Goal: Check status

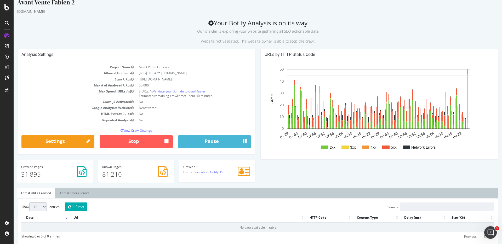
scroll to position [11, 0]
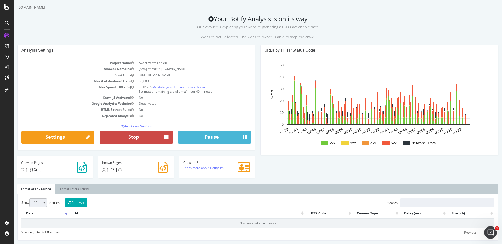
click at [150, 139] on button "Stop" at bounding box center [136, 137] width 73 height 13
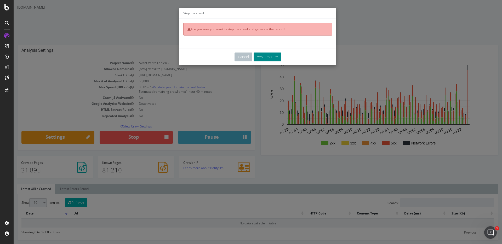
click at [269, 54] on button "Yes, I'm sure" at bounding box center [267, 57] width 28 height 9
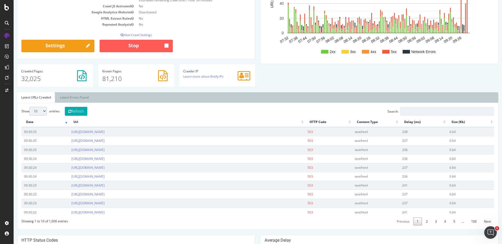
scroll to position [0, 0]
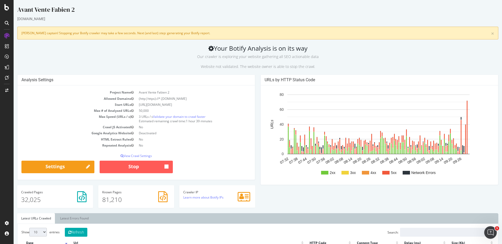
click at [255, 78] on div "Analysis Settings Project Name Avant Vente Fabien 2 Allowed Domains (http|https…" at bounding box center [136, 129] width 243 height 111
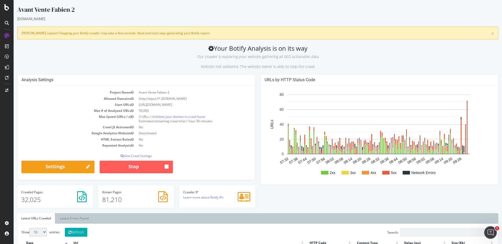
click at [258, 78] on div "URLs by HTTP Status Code 2xx 3xx 4xx 5xx Network Errors 07:32 07:38 07:44 07:50…" at bounding box center [379, 132] width 243 height 116
